Goal: Information Seeking & Learning: Learn about a topic

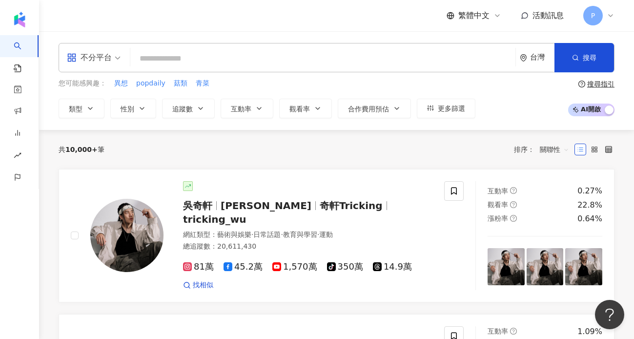
click at [224, 56] on input "search" at bounding box center [322, 58] width 377 height 19
type input "*****"
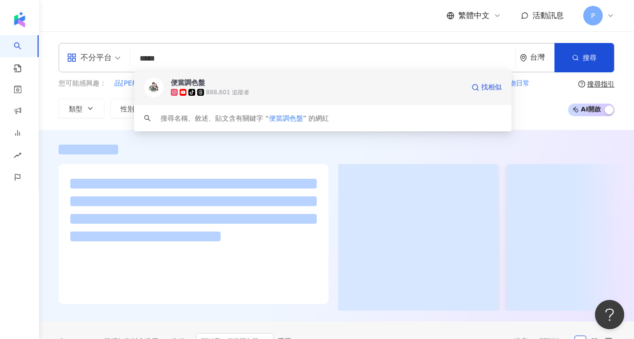
click at [197, 85] on div "便當調色盤" at bounding box center [188, 83] width 34 height 10
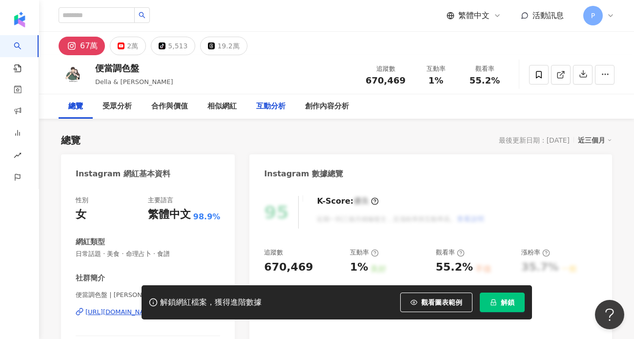
click at [269, 113] on div "互動分析" at bounding box center [270, 106] width 49 height 24
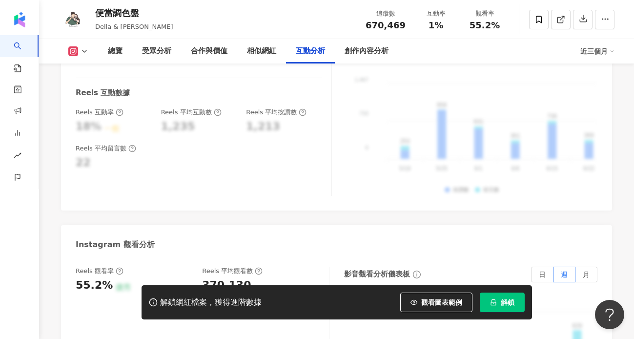
scroll to position [2099, 0]
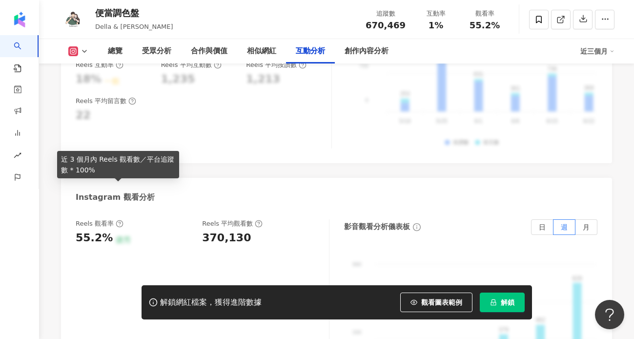
click at [119, 222] on icon at bounding box center [120, 223] width 2 height 3
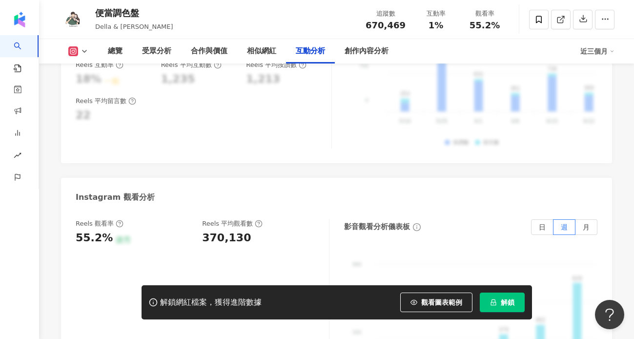
click at [119, 222] on icon at bounding box center [120, 223] width 2 height 3
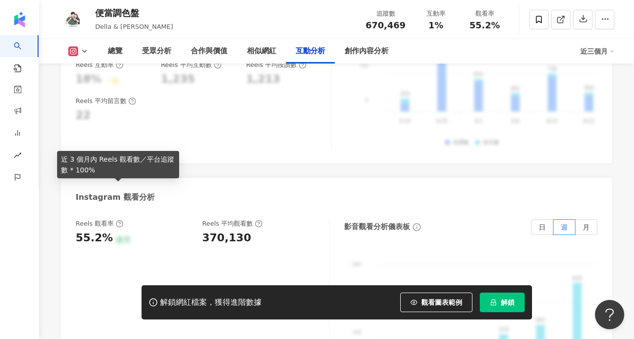
click at [118, 220] on icon at bounding box center [120, 224] width 8 height 8
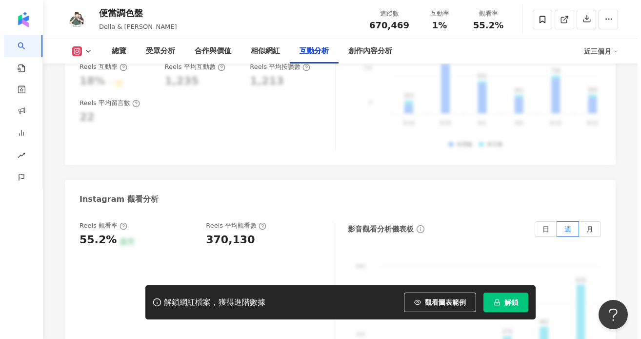
scroll to position [2101, 0]
